Goal: Find specific page/section: Locate a particular part of the current website

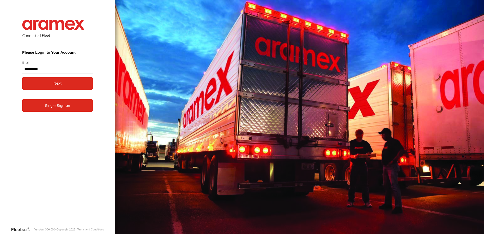
type input "**********"
click at [79, 79] on button "Next" at bounding box center [57, 83] width 71 height 12
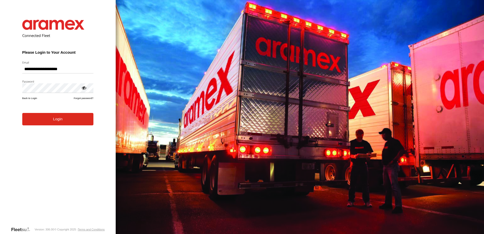
click at [67, 124] on button "Login" at bounding box center [57, 119] width 71 height 12
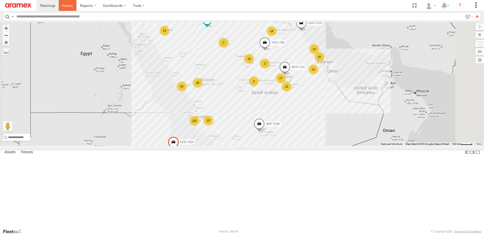
click at [62, 8] on span at bounding box center [67, 5] width 11 height 5
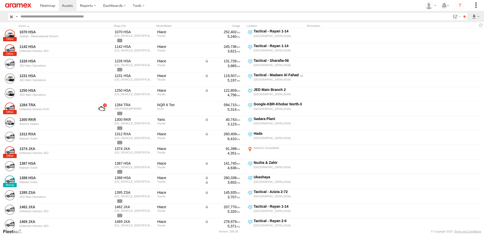
drag, startPoint x: 451, startPoint y: 17, endPoint x: 444, endPoint y: 42, distance: 25.3
click at [451, 17] on label at bounding box center [456, 16] width 11 height 7
click at [0, 0] on span "Review" at bounding box center [0, 0] width 0 height 0
drag, startPoint x: 438, startPoint y: 50, endPoint x: 437, endPoint y: 65, distance: 14.7
click at [0, 0] on span "Investigate" at bounding box center [0, 0] width 0 height 0
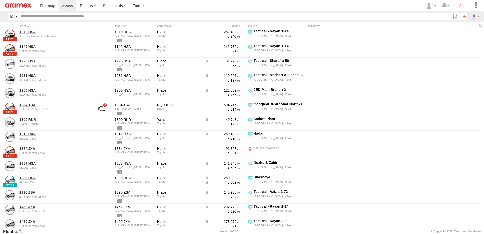
click at [0, 0] on span "Offline" at bounding box center [0, 0] width 0 height 0
drag, startPoint x: 438, startPoint y: 53, endPoint x: 437, endPoint y: 60, distance: 6.9
click at [0, 0] on span "Not Deployed" at bounding box center [0, 0] width 0 height 0
click at [0, 0] on span "Offline" at bounding box center [0, 0] width 0 height 0
click at [0, 0] on span "Disabled" at bounding box center [0, 0] width 0 height 0
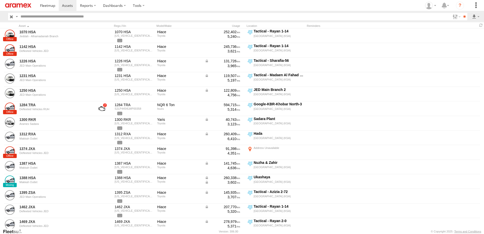
scroll to position [120, 0]
click at [0, 0] on span "RUH - [GEOGRAPHIC_DATA]" at bounding box center [0, 0] width 0 height 0
click at [0, 0] on span "RUH LH" at bounding box center [0, 0] width 0 height 0
click at [0, 0] on span "Defleeted Vehicles RUH" at bounding box center [0, 0] width 0 height 0
click at [464, 17] on input "**" at bounding box center [465, 16] width 6 height 7
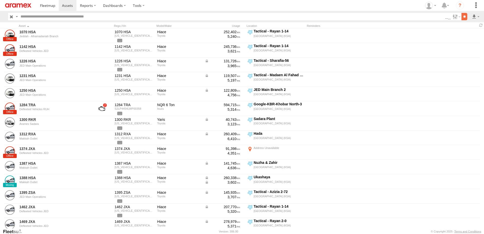
scroll to position [0, 0]
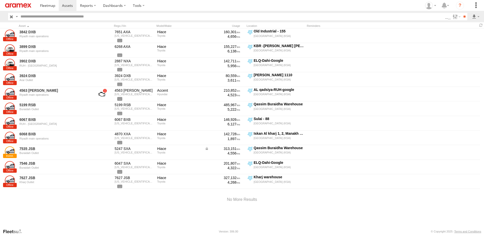
click at [11, 17] on input "button" at bounding box center [11, 16] width 7 height 7
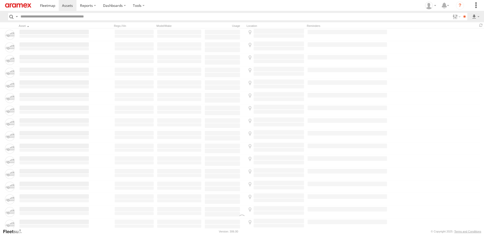
click at [36, 21] on header "Search Query Asset ID Asset Label Registration Manufacturer Model VIN Job ID De…" at bounding box center [242, 16] width 484 height 11
click at [38, 18] on input "text" at bounding box center [234, 16] width 432 height 7
paste input "********"
type input "********"
click at [462, 13] on input "**" at bounding box center [465, 16] width 6 height 7
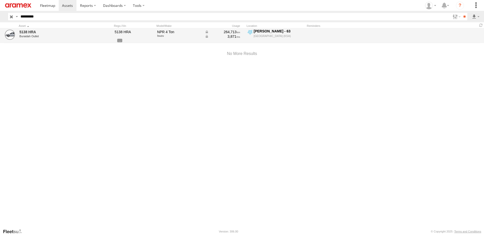
click at [35, 29] on div "5138 HRA Buraidah Outlet" at bounding box center [54, 36] width 71 height 14
click at [35, 32] on link "5138 HRA" at bounding box center [54, 32] width 69 height 5
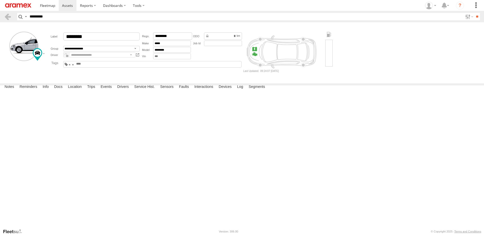
drag, startPoint x: 0, startPoint y: 0, endPoint x: 81, endPoint y: 223, distance: 237.2
click at [81, 91] on label "Location" at bounding box center [74, 87] width 19 height 7
